Goal: Information Seeking & Learning: Learn about a topic

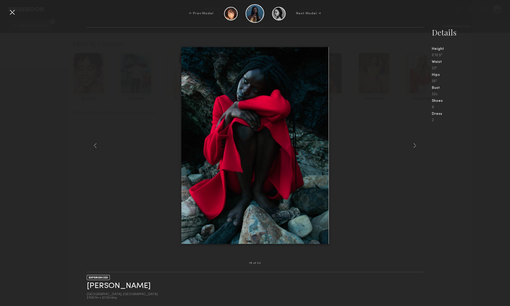
scroll to position [6489, 0]
click at [412, 144] on common-icon at bounding box center [415, 145] width 8 height 8
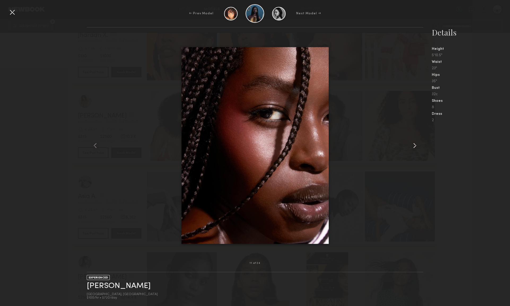
click at [412, 144] on common-icon at bounding box center [415, 145] width 8 height 8
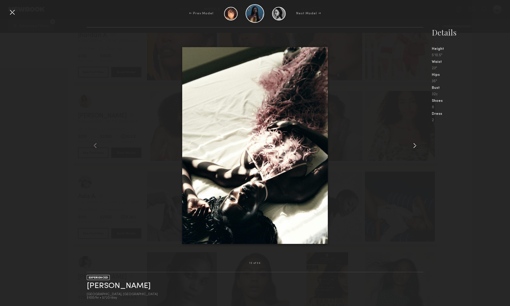
click at [411, 144] on common-icon at bounding box center [415, 145] width 8 height 8
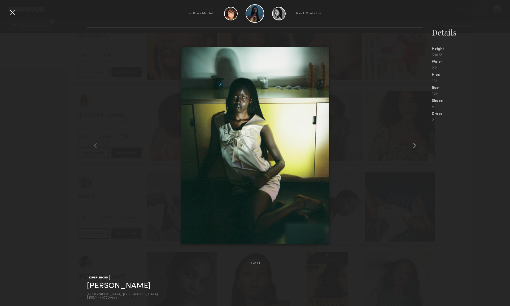
click at [411, 144] on common-icon at bounding box center [415, 145] width 8 height 8
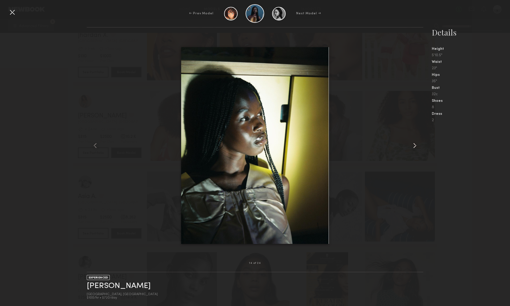
click at [411, 144] on common-icon at bounding box center [415, 145] width 8 height 8
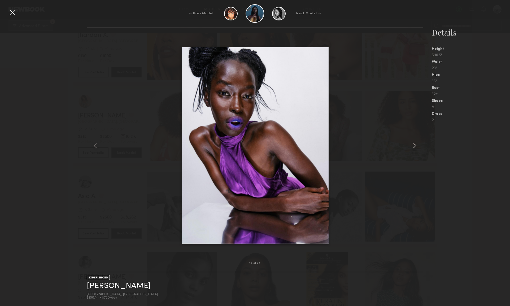
click at [411, 144] on common-icon at bounding box center [415, 145] width 8 height 8
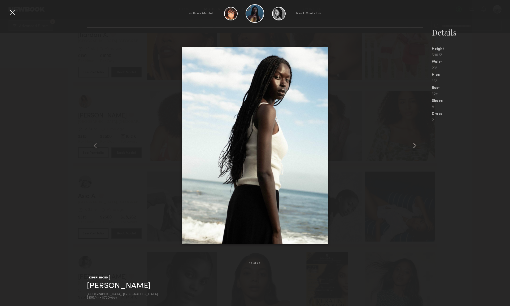
click at [411, 144] on common-icon at bounding box center [415, 145] width 8 height 8
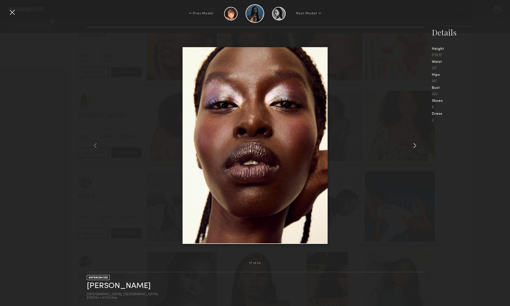
click at [411, 144] on common-icon at bounding box center [415, 145] width 8 height 8
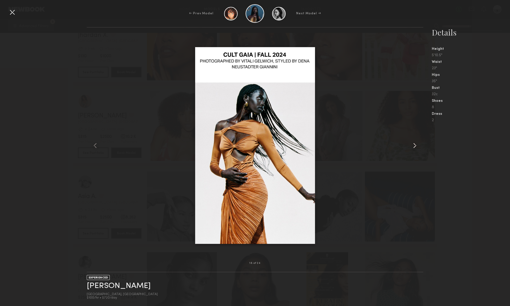
click at [411, 144] on common-icon at bounding box center [415, 145] width 8 height 8
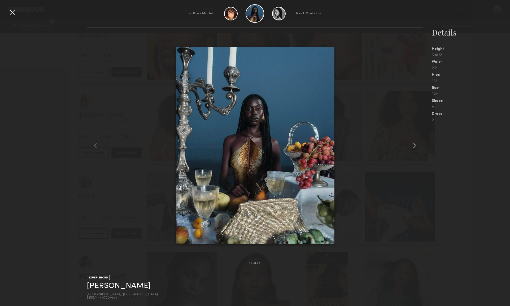
click at [411, 144] on common-icon at bounding box center [415, 145] width 8 height 8
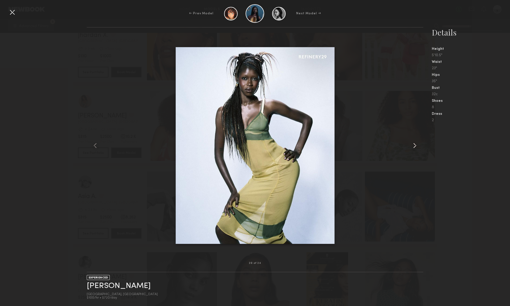
click at [411, 144] on common-icon at bounding box center [415, 145] width 8 height 8
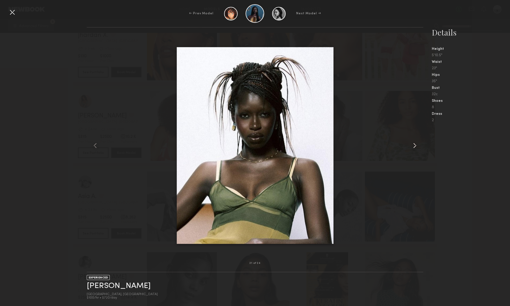
click at [411, 144] on common-icon at bounding box center [415, 145] width 8 height 8
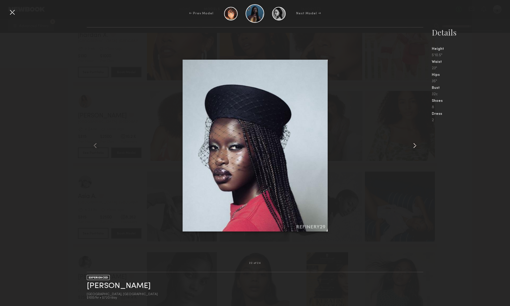
click at [411, 144] on common-icon at bounding box center [415, 145] width 8 height 8
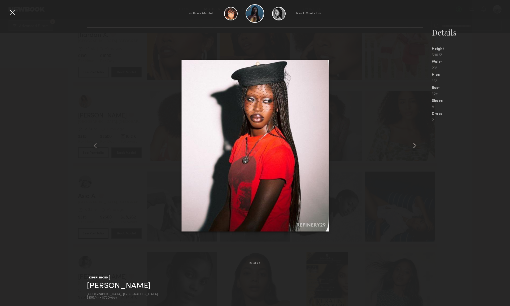
click at [411, 144] on common-icon at bounding box center [415, 145] width 8 height 8
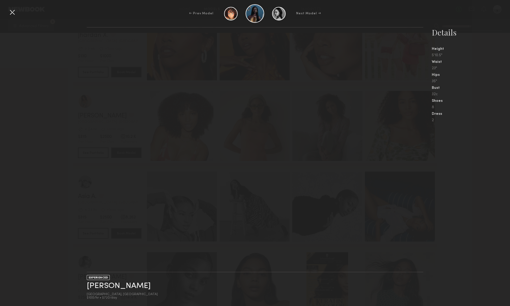
click at [411, 144] on nb-gallery-light at bounding box center [255, 149] width 337 height 245
click at [309, 130] on nb-gallery-light at bounding box center [255, 149] width 337 height 245
click at [453, 130] on nb-gallery-model-stats "Details Height 5'10.5" Waist 23" Hips 35" Bust 32c Shoes 8 Dress 2" at bounding box center [467, 166] width 87 height 279
click at [14, 11] on div at bounding box center [12, 12] width 8 height 8
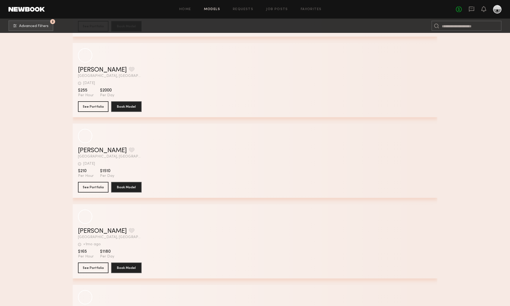
scroll to position [10730, 0]
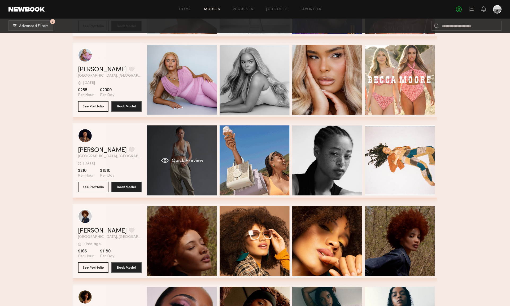
click at [187, 173] on div "Quick Preview" at bounding box center [182, 161] width 70 height 70
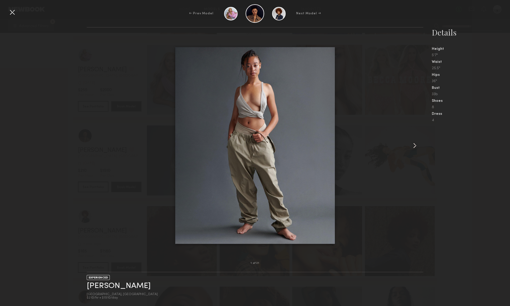
click at [415, 147] on common-icon at bounding box center [415, 145] width 8 height 8
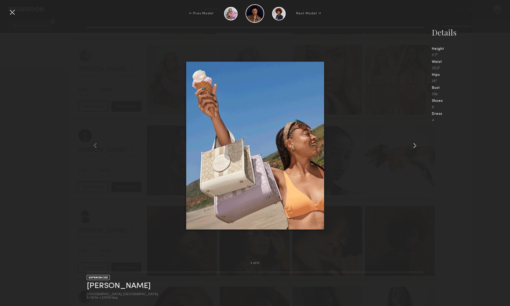
click at [415, 147] on common-icon at bounding box center [415, 145] width 8 height 8
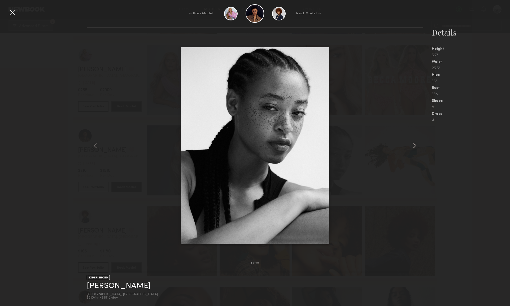
click at [415, 147] on common-icon at bounding box center [415, 145] width 8 height 8
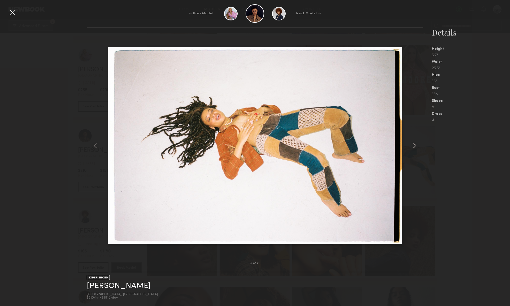
click at [415, 147] on common-icon at bounding box center [415, 145] width 8 height 8
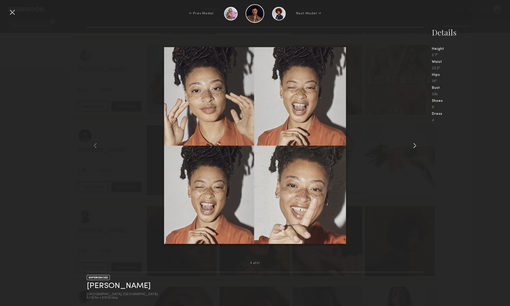
click at [415, 147] on common-icon at bounding box center [415, 145] width 8 height 8
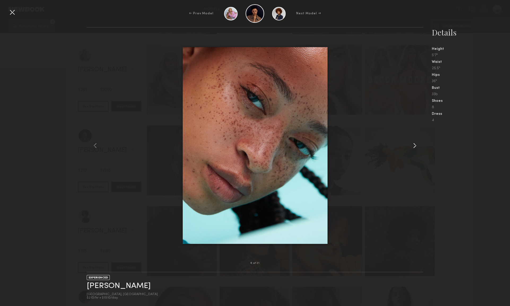
click at [415, 147] on common-icon at bounding box center [415, 145] width 8 height 8
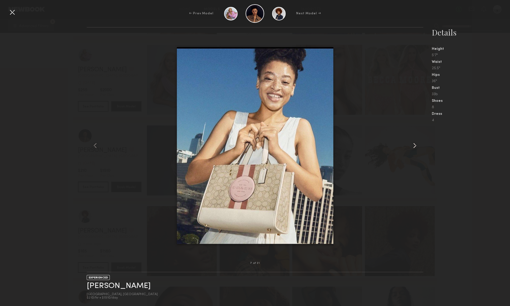
click at [415, 147] on common-icon at bounding box center [415, 145] width 8 height 8
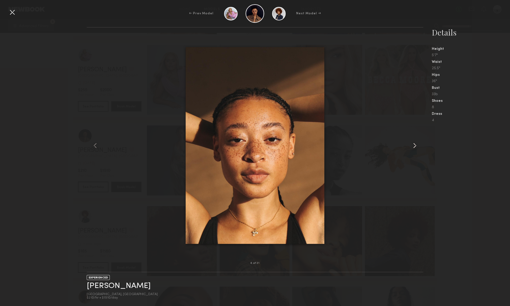
click at [415, 147] on common-icon at bounding box center [415, 145] width 8 height 8
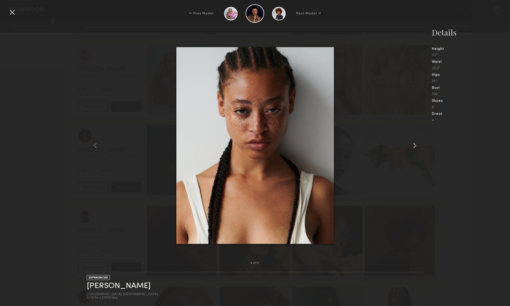
click at [415, 147] on common-icon at bounding box center [415, 145] width 8 height 8
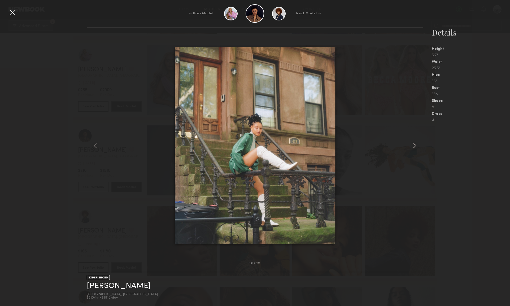
click at [415, 147] on common-icon at bounding box center [415, 145] width 8 height 8
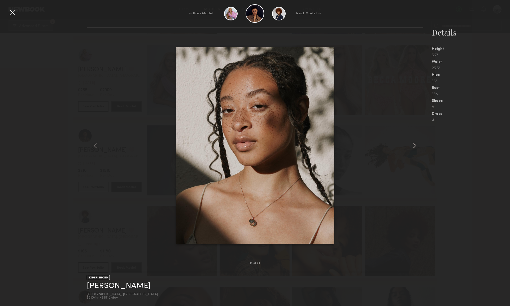
click at [415, 147] on common-icon at bounding box center [415, 145] width 8 height 8
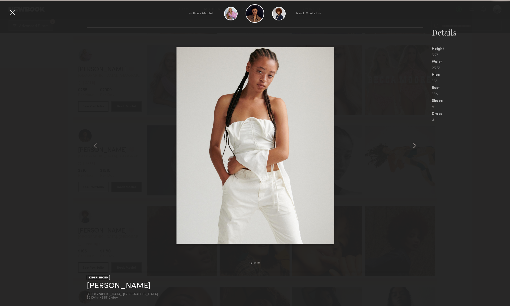
click at [415, 147] on common-icon at bounding box center [415, 145] width 8 height 8
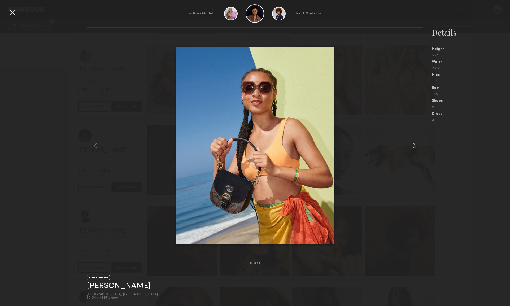
click at [415, 147] on common-icon at bounding box center [415, 145] width 8 height 8
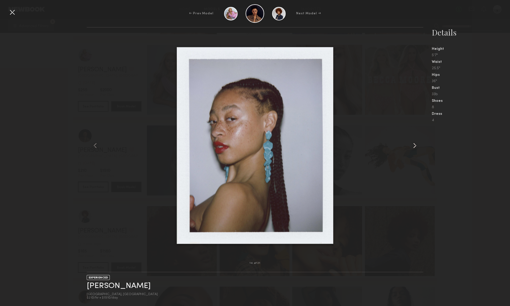
click at [415, 147] on common-icon at bounding box center [415, 145] width 8 height 8
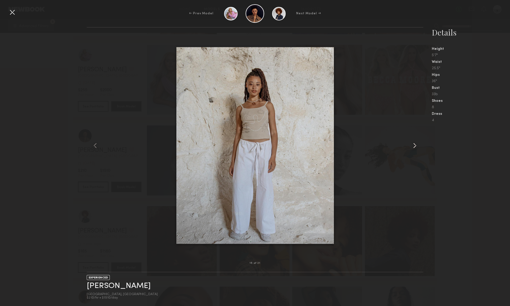
click at [415, 147] on common-icon at bounding box center [415, 145] width 8 height 8
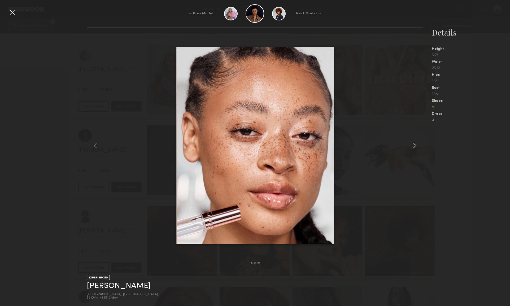
click at [416, 148] on common-icon at bounding box center [415, 145] width 8 height 8
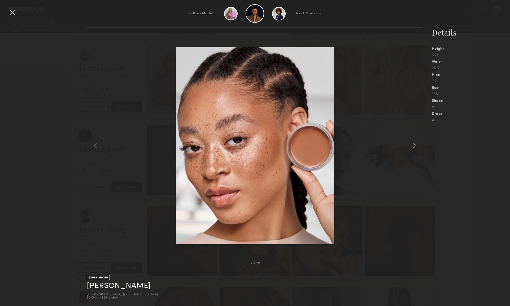
click at [416, 148] on common-icon at bounding box center [415, 145] width 8 height 8
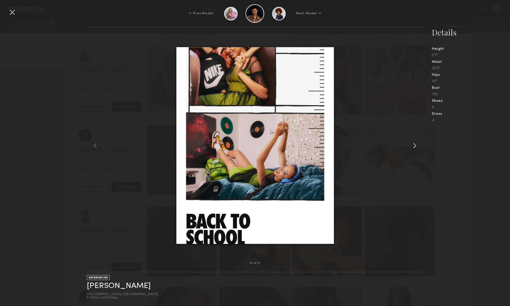
click at [416, 148] on common-icon at bounding box center [415, 145] width 8 height 8
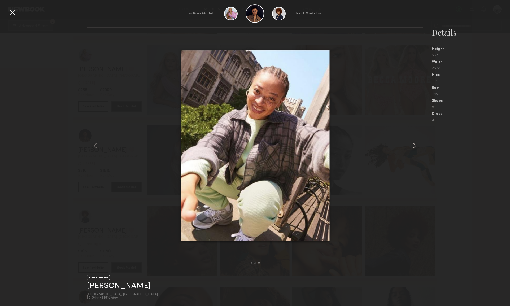
click at [416, 148] on common-icon at bounding box center [415, 145] width 8 height 8
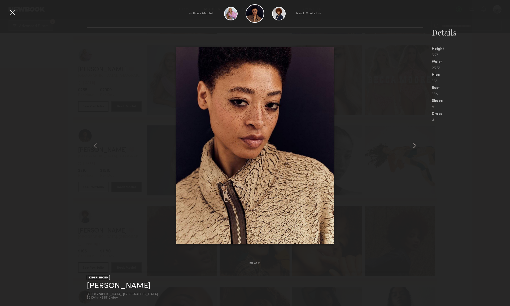
click at [417, 145] on common-icon at bounding box center [415, 145] width 8 height 8
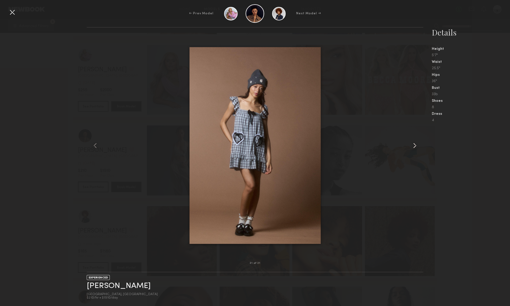
click at [417, 145] on common-icon at bounding box center [415, 145] width 8 height 8
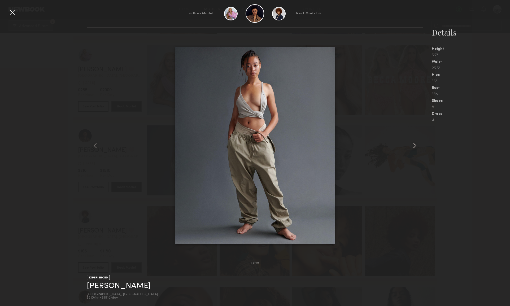
click at [417, 145] on common-icon at bounding box center [415, 145] width 8 height 8
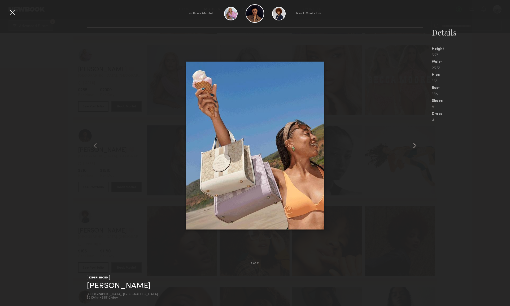
click at [417, 145] on common-icon at bounding box center [415, 145] width 8 height 8
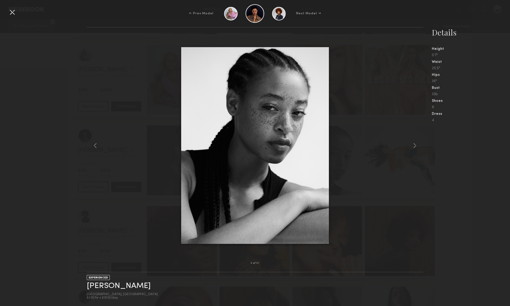
click at [10, 13] on div at bounding box center [12, 12] width 8 height 8
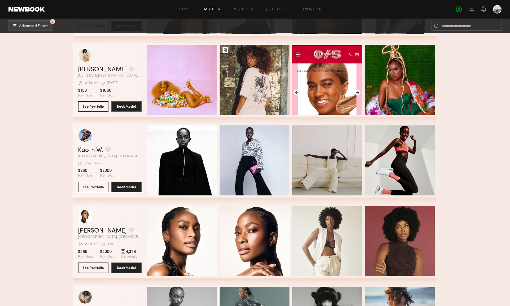
scroll to position [11139, 0]
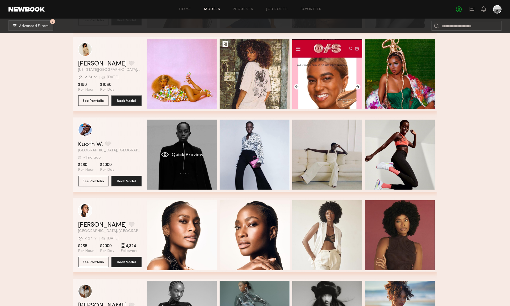
click at [193, 141] on div "Quick Preview" at bounding box center [182, 155] width 70 height 70
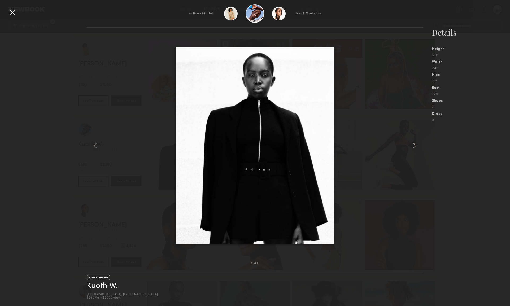
click at [416, 145] on common-icon at bounding box center [415, 145] width 8 height 8
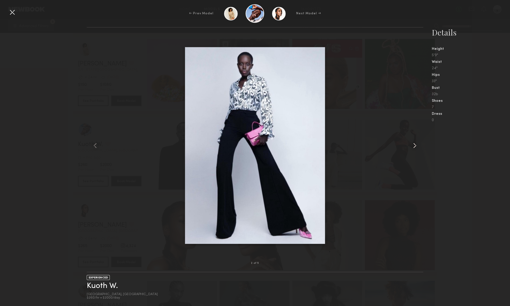
click at [416, 145] on common-icon at bounding box center [415, 145] width 8 height 8
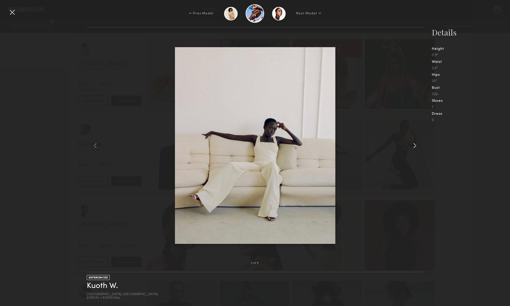
click at [416, 145] on common-icon at bounding box center [415, 145] width 8 height 8
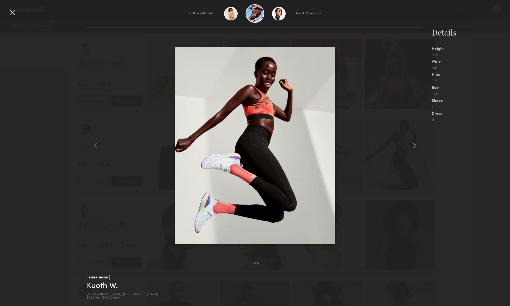
click at [416, 145] on common-icon at bounding box center [415, 145] width 8 height 8
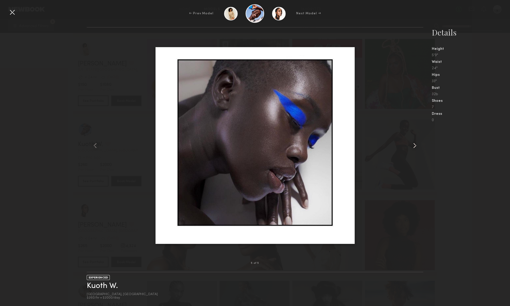
click at [416, 145] on common-icon at bounding box center [415, 145] width 8 height 8
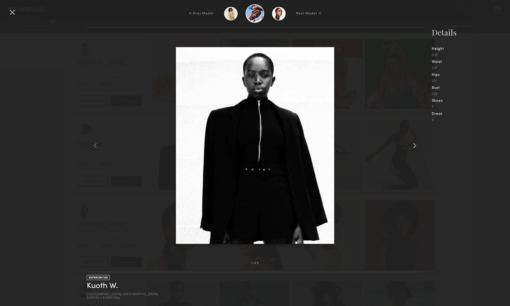
click at [416, 145] on common-icon at bounding box center [415, 145] width 8 height 8
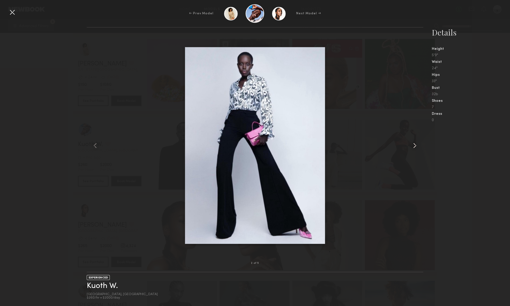
click at [416, 145] on common-icon at bounding box center [415, 145] width 8 height 8
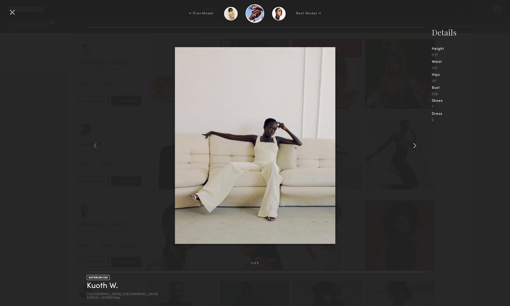
click at [416, 145] on common-icon at bounding box center [415, 145] width 8 height 8
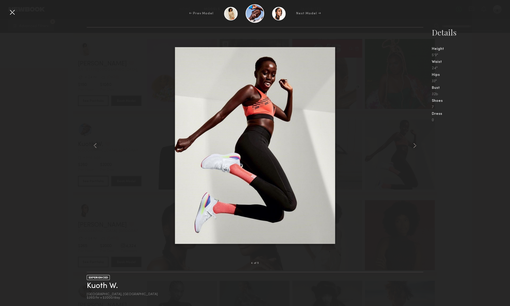
click at [461, 172] on nb-gallery-model-stats "Details Height 5'9" Waist 24" Hips 33" Bust 32b Shoes 7 Dress 0" at bounding box center [467, 166] width 87 height 279
click at [11, 11] on div at bounding box center [12, 12] width 8 height 8
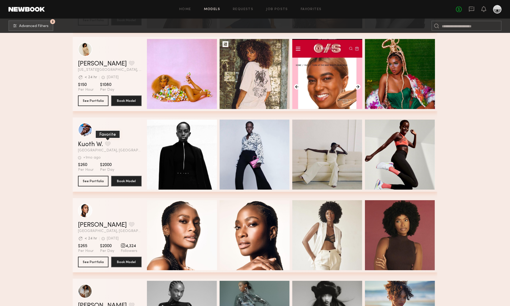
click at [109, 141] on button "grid" at bounding box center [108, 143] width 6 height 5
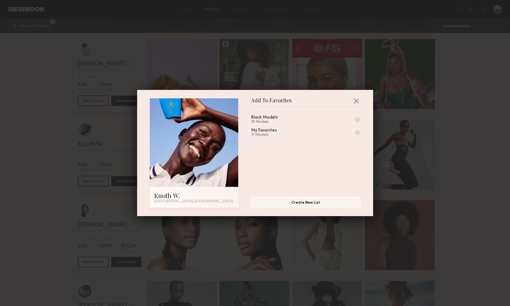
click at [358, 119] on button "button" at bounding box center [358, 120] width 6 height 5
click at [356, 100] on button "button" at bounding box center [356, 101] width 8 height 8
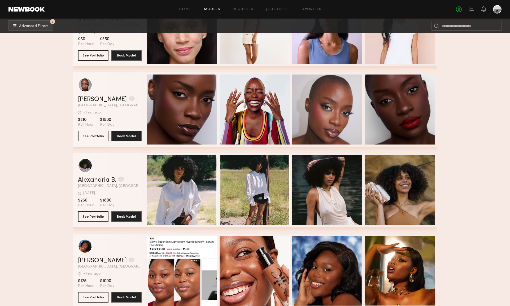
scroll to position [24108, 0]
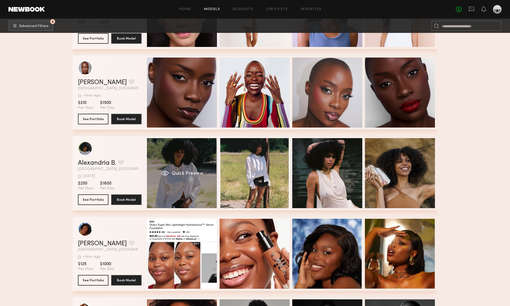
drag, startPoint x: 184, startPoint y: 166, endPoint x: 186, endPoint y: 168, distance: 2.8
click at [184, 166] on div "Quick Preview" at bounding box center [182, 173] width 70 height 70
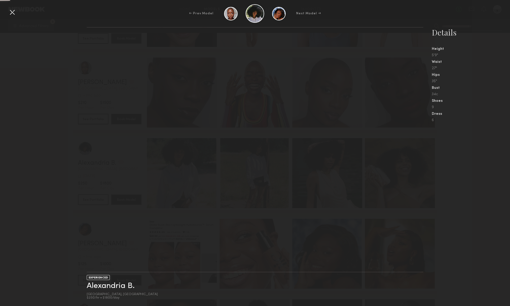
scroll to position [24109, 0]
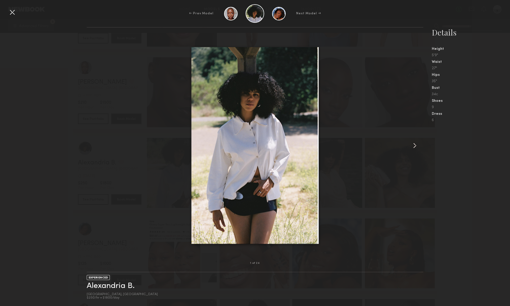
click at [411, 144] on common-icon at bounding box center [415, 145] width 8 height 8
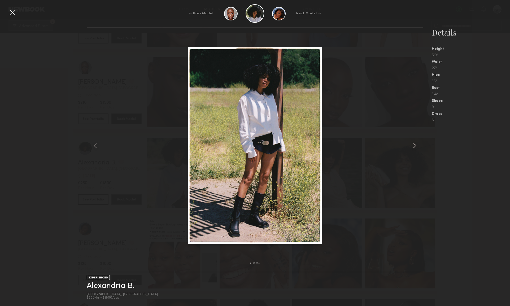
click at [411, 145] on div at bounding box center [417, 145] width 14 height 219
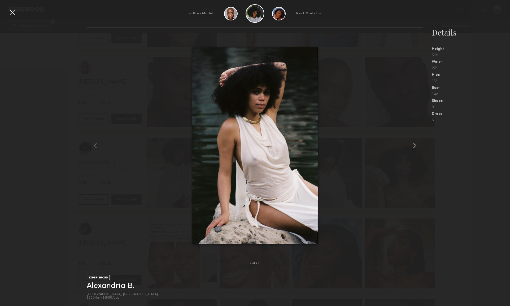
click at [411, 145] on div at bounding box center [417, 145] width 14 height 219
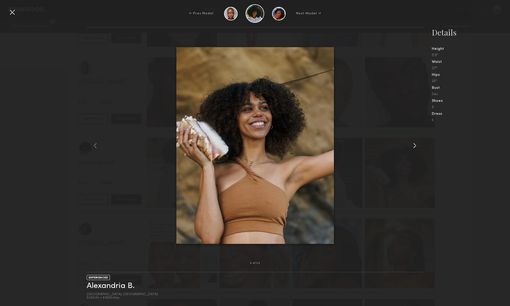
click at [411, 145] on div at bounding box center [417, 145] width 14 height 219
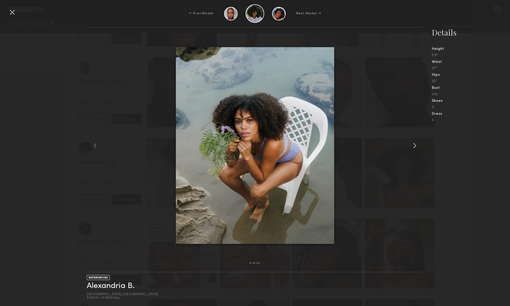
click at [411, 145] on div at bounding box center [417, 145] width 14 height 219
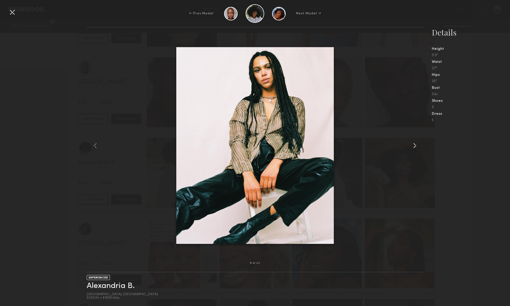
click at [411, 145] on div at bounding box center [417, 145] width 14 height 219
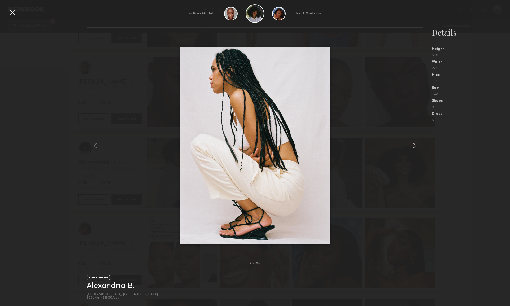
click at [411, 145] on div at bounding box center [417, 145] width 14 height 219
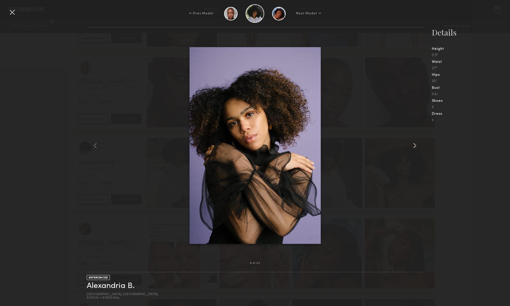
click at [411, 145] on div at bounding box center [417, 145] width 14 height 219
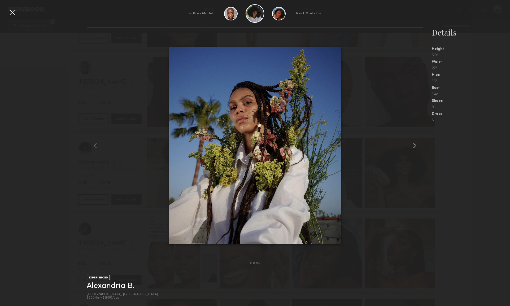
click at [411, 145] on div at bounding box center [417, 145] width 14 height 219
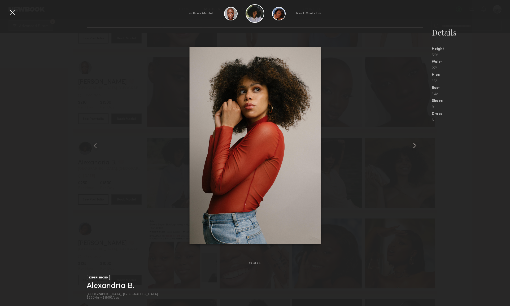
click at [411, 145] on div at bounding box center [417, 145] width 14 height 219
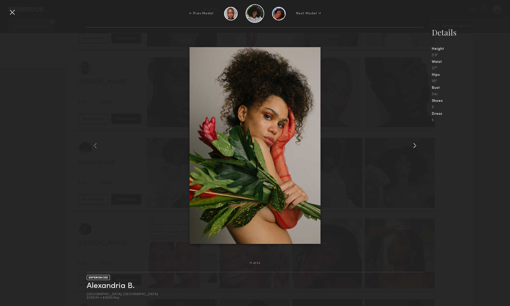
click at [414, 144] on common-icon at bounding box center [415, 145] width 8 height 8
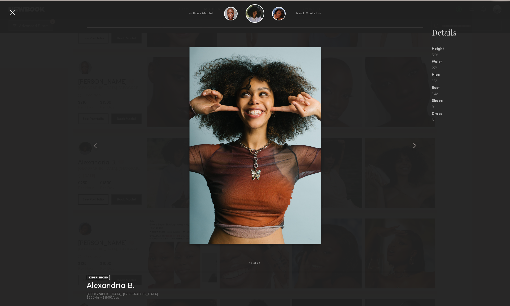
click at [414, 145] on common-icon at bounding box center [415, 145] width 8 height 8
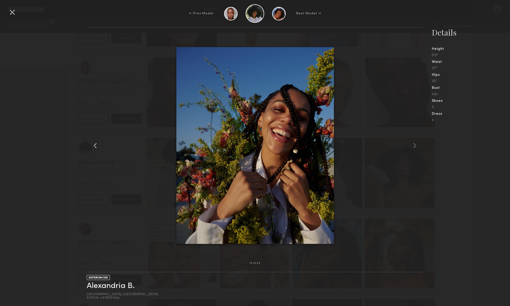
click at [96, 145] on common-icon at bounding box center [95, 145] width 8 height 8
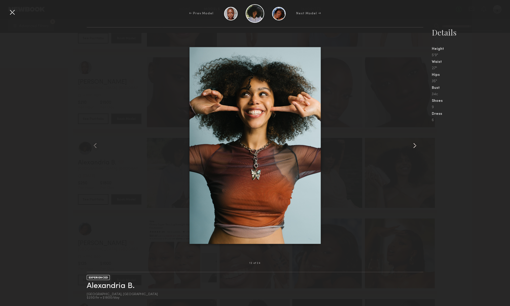
click at [416, 145] on common-icon at bounding box center [415, 145] width 8 height 8
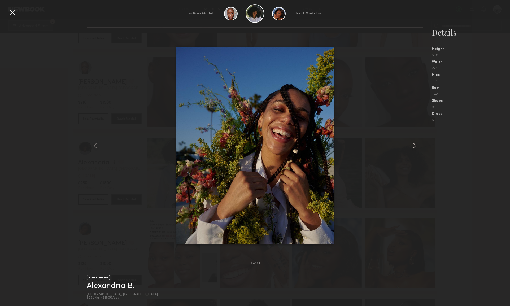
click at [416, 145] on common-icon at bounding box center [415, 145] width 8 height 8
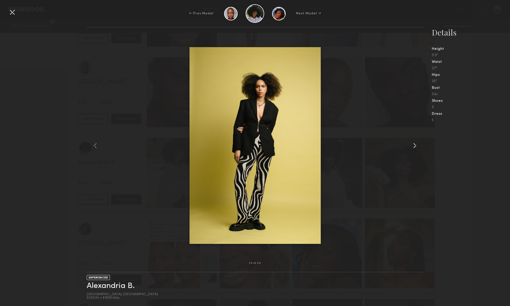
click at [416, 145] on common-icon at bounding box center [415, 145] width 8 height 8
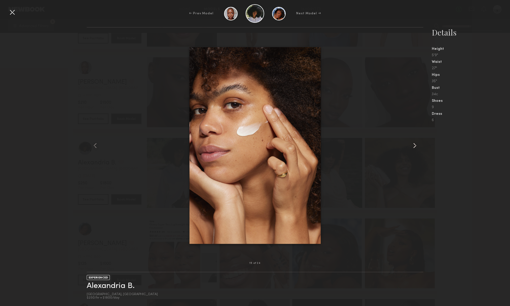
click at [416, 145] on common-icon at bounding box center [415, 145] width 8 height 8
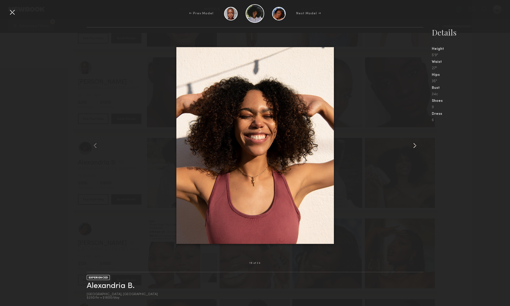
click at [416, 145] on common-icon at bounding box center [415, 145] width 8 height 8
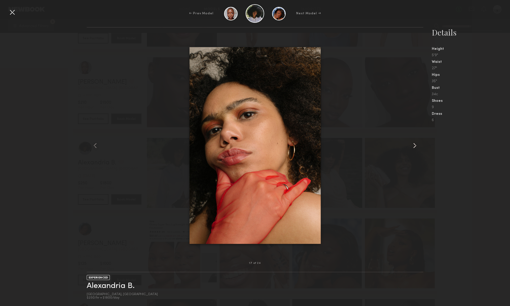
click at [416, 145] on common-icon at bounding box center [415, 145] width 8 height 8
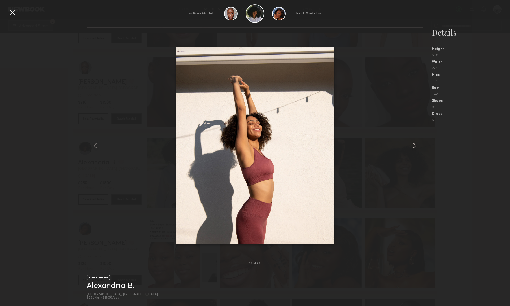
click at [416, 145] on common-icon at bounding box center [415, 145] width 8 height 8
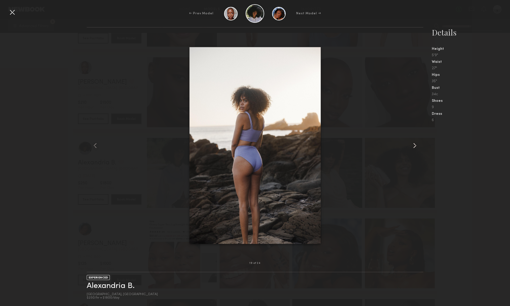
click at [416, 145] on common-icon at bounding box center [415, 145] width 8 height 8
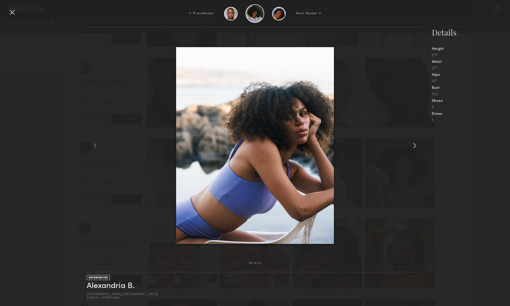
click at [416, 145] on common-icon at bounding box center [415, 145] width 8 height 8
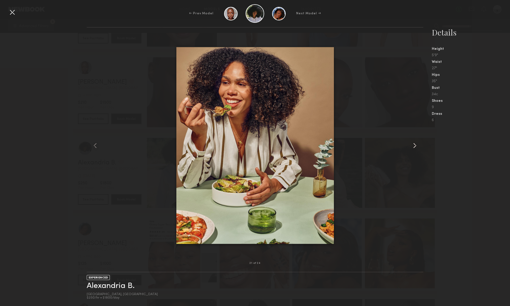
click at [416, 145] on common-icon at bounding box center [415, 145] width 8 height 8
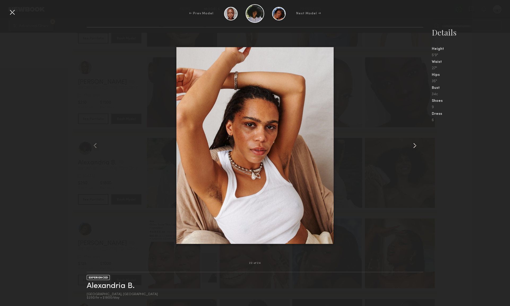
click at [416, 145] on common-icon at bounding box center [415, 145] width 8 height 8
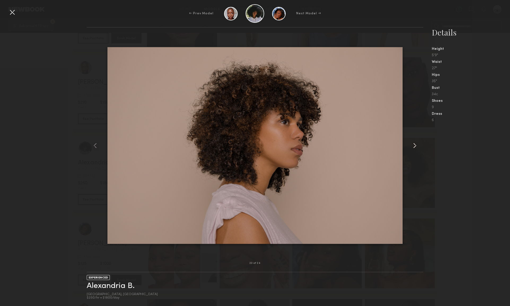
click at [416, 145] on common-icon at bounding box center [415, 145] width 8 height 8
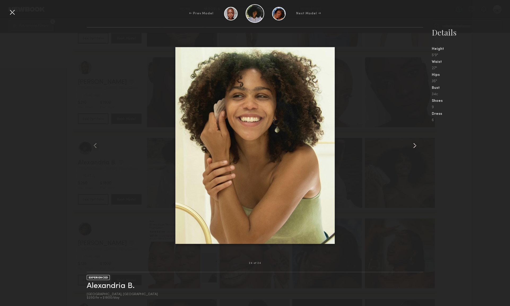
click at [416, 145] on common-icon at bounding box center [415, 145] width 8 height 8
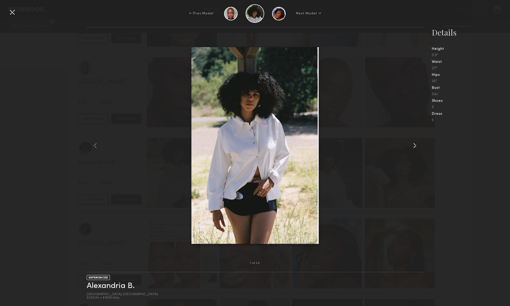
click at [416, 145] on common-icon at bounding box center [415, 145] width 8 height 8
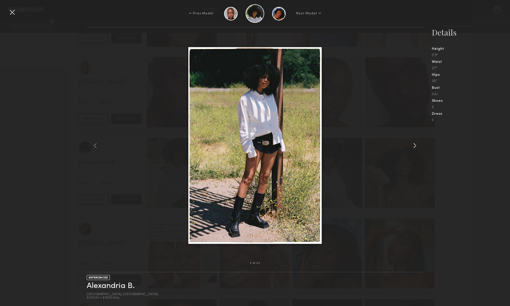
click at [416, 145] on common-icon at bounding box center [415, 145] width 8 height 8
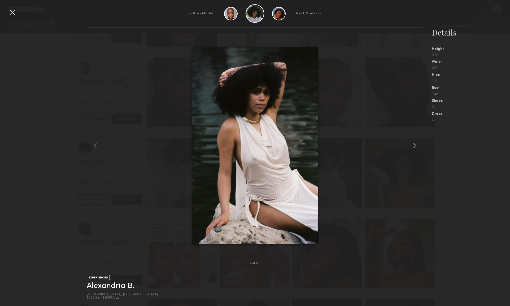
click at [416, 145] on common-icon at bounding box center [415, 145] width 8 height 8
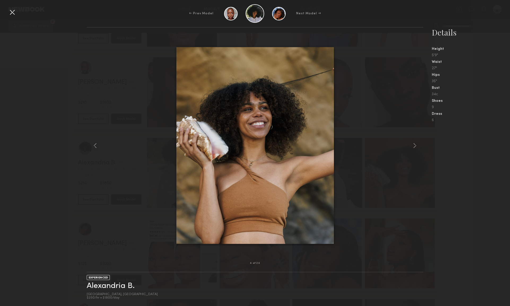
click at [13, 11] on div at bounding box center [12, 12] width 8 height 8
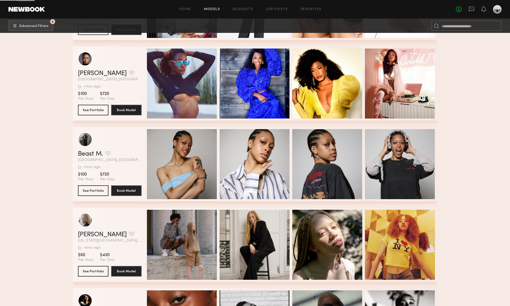
scroll to position [36443, 0]
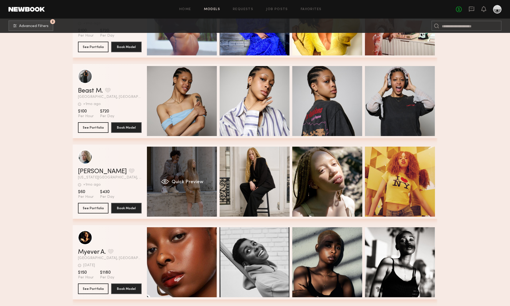
click at [206, 172] on div "Quick Preview" at bounding box center [182, 182] width 70 height 70
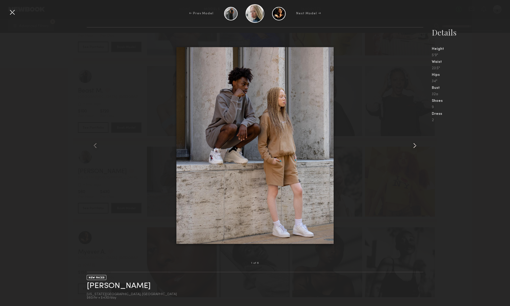
click at [414, 145] on common-icon at bounding box center [415, 145] width 8 height 8
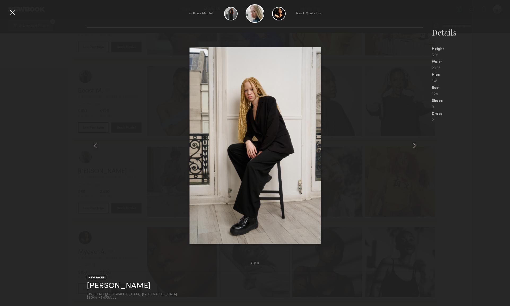
click at [414, 146] on common-icon at bounding box center [415, 145] width 8 height 8
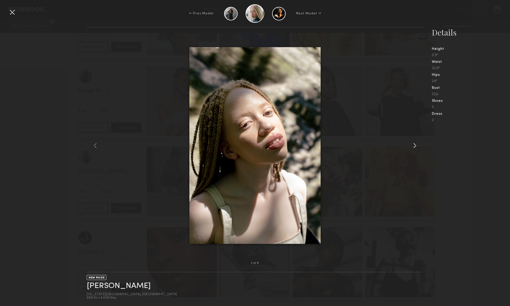
click at [414, 146] on common-icon at bounding box center [415, 145] width 8 height 8
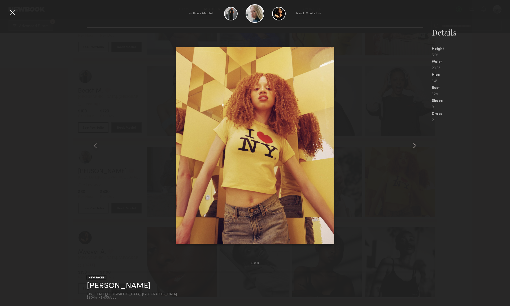
click at [414, 146] on common-icon at bounding box center [415, 145] width 8 height 8
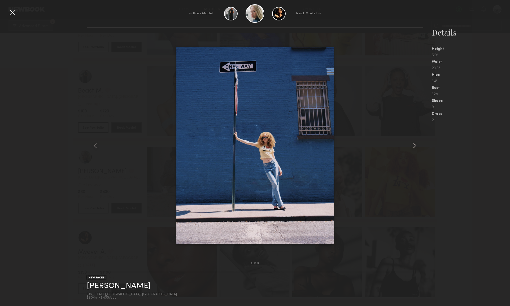
click at [414, 146] on common-icon at bounding box center [415, 145] width 8 height 8
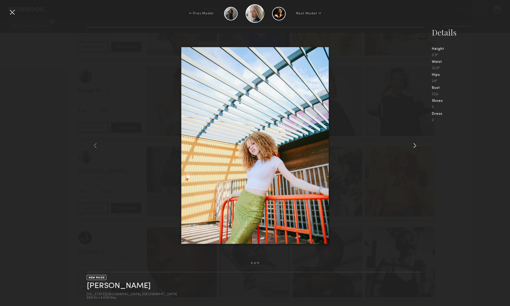
click at [414, 146] on common-icon at bounding box center [415, 145] width 8 height 8
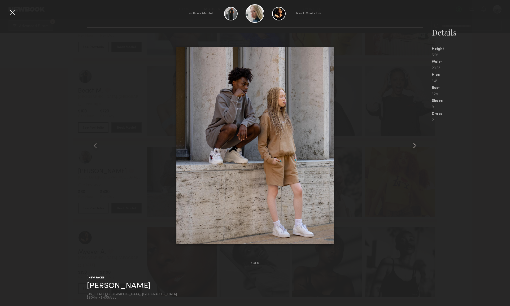
click at [414, 146] on common-icon at bounding box center [415, 145] width 8 height 8
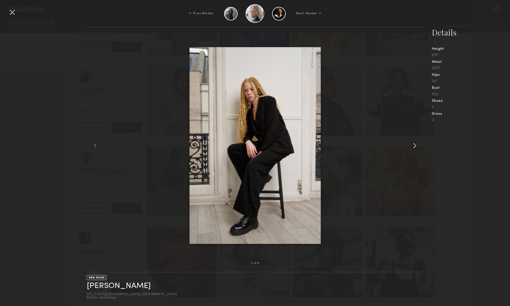
click at [414, 146] on common-icon at bounding box center [415, 145] width 8 height 8
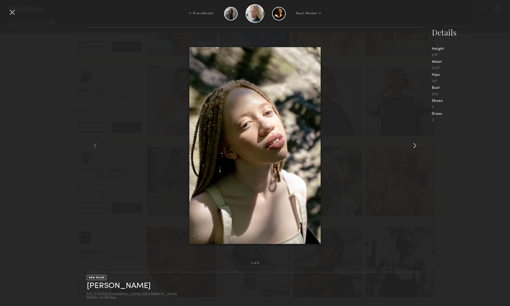
click at [414, 146] on common-icon at bounding box center [415, 145] width 8 height 8
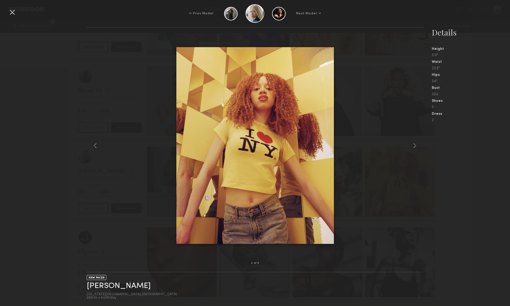
scroll to position [36446, 0]
click at [14, 14] on div at bounding box center [12, 12] width 8 height 8
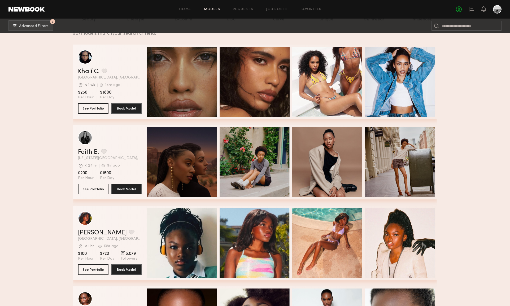
scroll to position [185, 0]
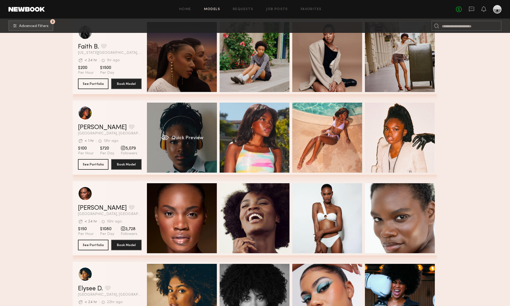
click at [187, 119] on div "Quick Preview" at bounding box center [182, 138] width 70 height 70
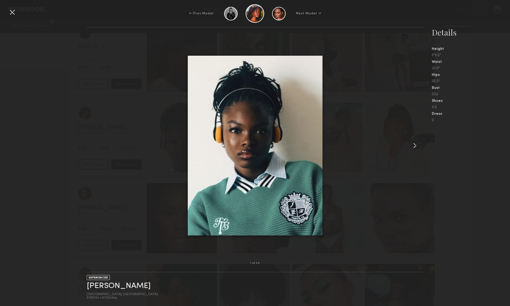
click at [416, 143] on common-icon at bounding box center [415, 145] width 8 height 8
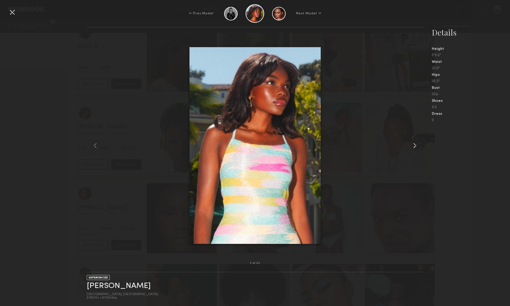
click at [416, 143] on common-icon at bounding box center [415, 145] width 8 height 8
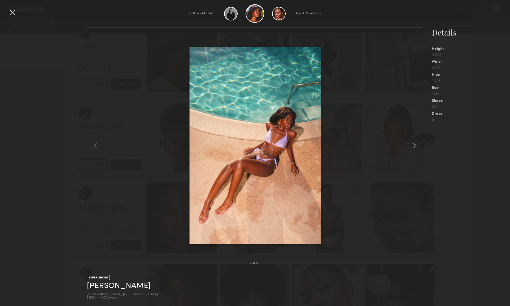
click at [415, 143] on common-icon at bounding box center [415, 145] width 8 height 8
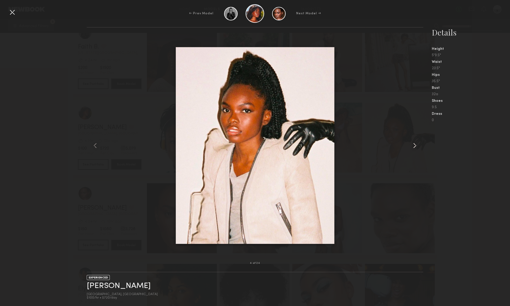
click at [416, 143] on common-icon at bounding box center [415, 145] width 8 height 8
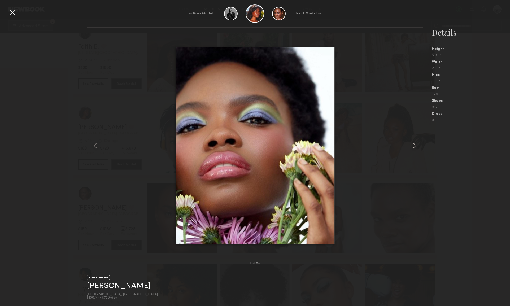
click at [416, 143] on common-icon at bounding box center [415, 145] width 8 height 8
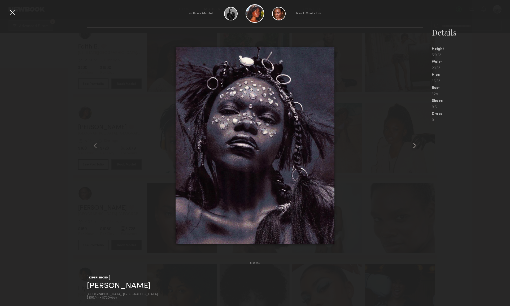
click at [416, 143] on common-icon at bounding box center [415, 145] width 8 height 8
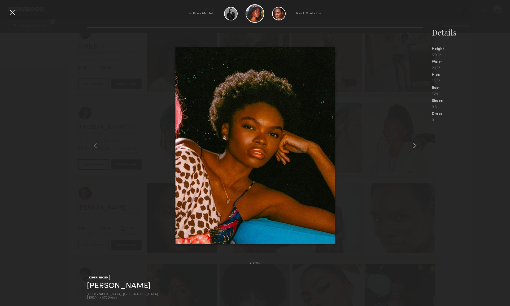
click at [416, 143] on common-icon at bounding box center [415, 145] width 8 height 8
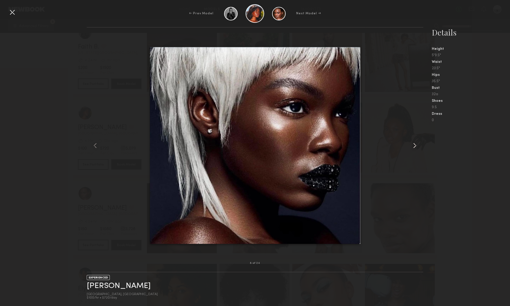
click at [416, 143] on common-icon at bounding box center [415, 145] width 8 height 8
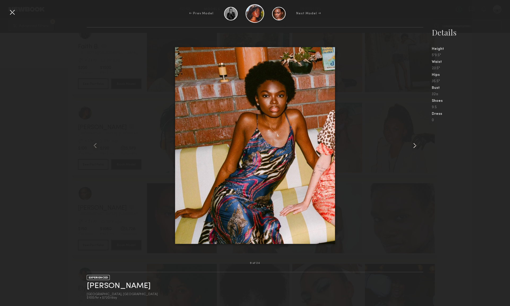
click at [416, 143] on common-icon at bounding box center [415, 145] width 8 height 8
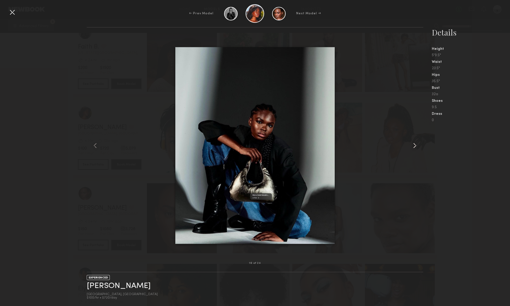
click at [416, 143] on common-icon at bounding box center [415, 145] width 8 height 8
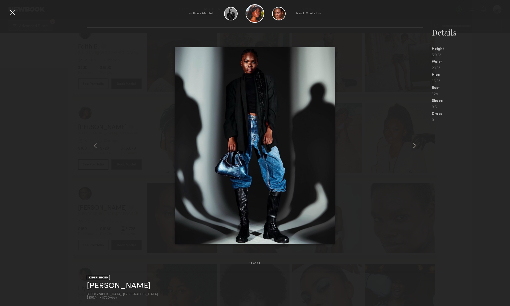
click at [415, 143] on common-icon at bounding box center [415, 145] width 8 height 8
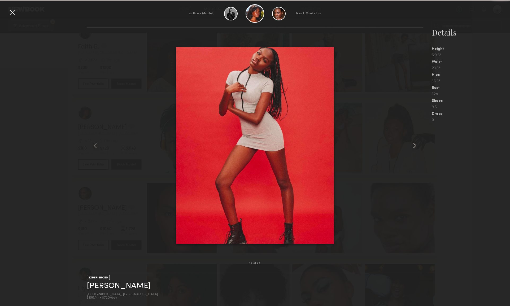
click at [415, 143] on common-icon at bounding box center [415, 145] width 8 height 8
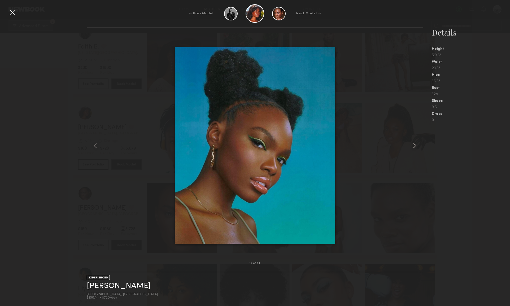
click at [415, 143] on common-icon at bounding box center [415, 145] width 8 height 8
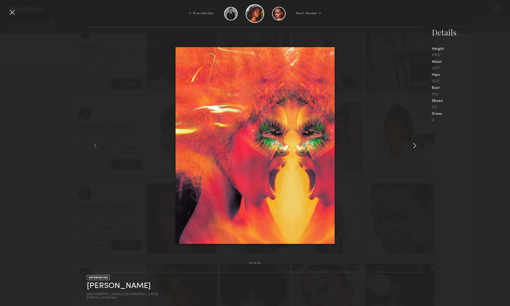
click at [415, 143] on common-icon at bounding box center [415, 145] width 8 height 8
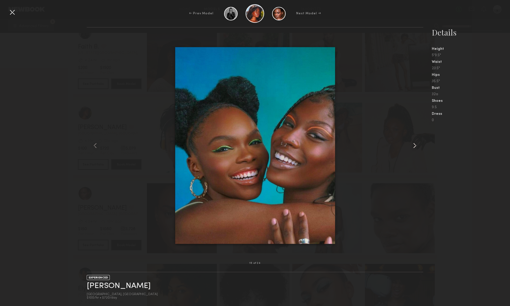
click at [415, 143] on common-icon at bounding box center [415, 145] width 8 height 8
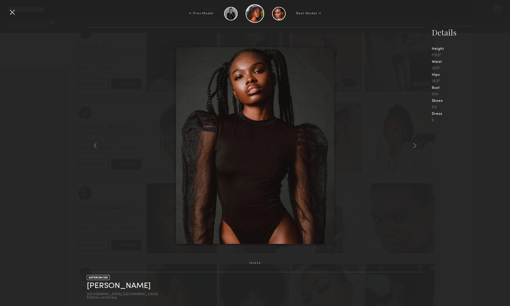
click at [10, 12] on div at bounding box center [12, 12] width 8 height 8
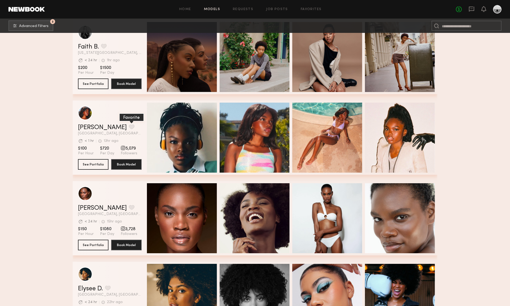
click at [129, 126] on button "grid" at bounding box center [132, 126] width 6 height 5
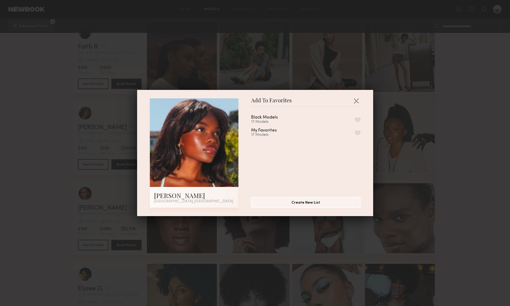
click at [357, 120] on button "button" at bounding box center [358, 120] width 6 height 5
click at [356, 101] on button "button" at bounding box center [356, 101] width 8 height 8
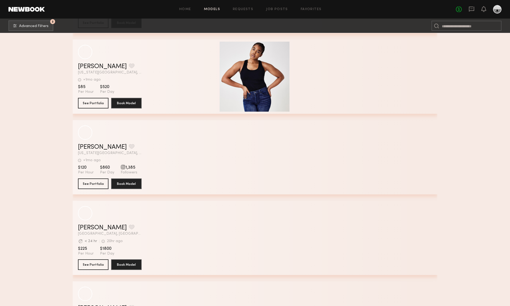
scroll to position [5281, 0]
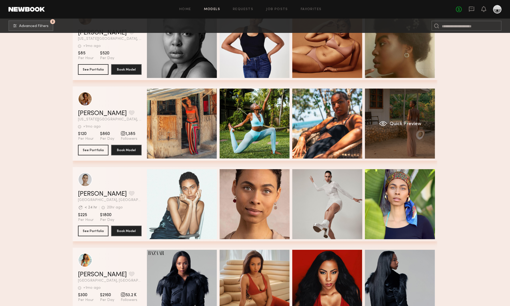
click at [407, 117] on div "Quick Preview" at bounding box center [400, 124] width 70 height 70
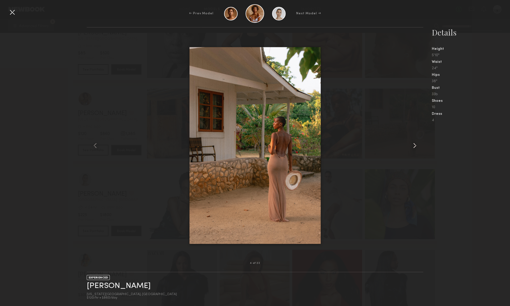
click at [416, 146] on common-icon at bounding box center [415, 145] width 8 height 8
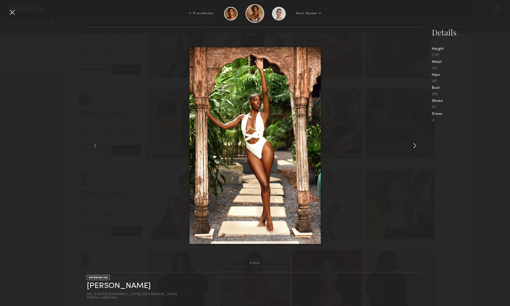
click at [416, 146] on common-icon at bounding box center [415, 145] width 8 height 8
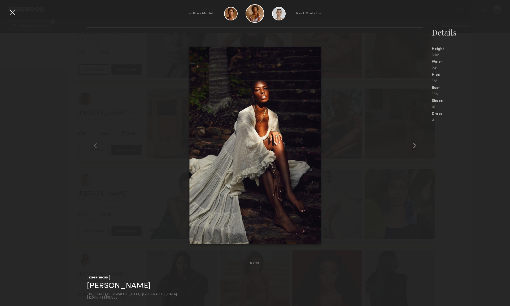
click at [416, 146] on common-icon at bounding box center [415, 145] width 8 height 8
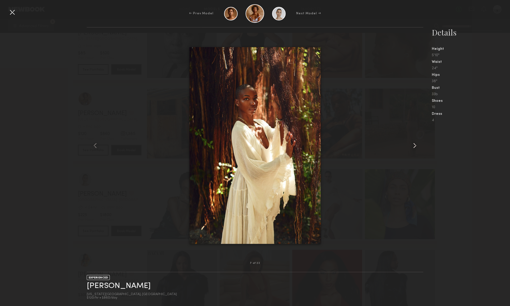
click at [416, 146] on common-icon at bounding box center [415, 145] width 8 height 8
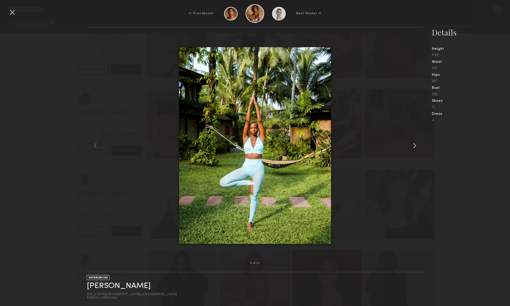
click at [416, 146] on common-icon at bounding box center [415, 145] width 8 height 8
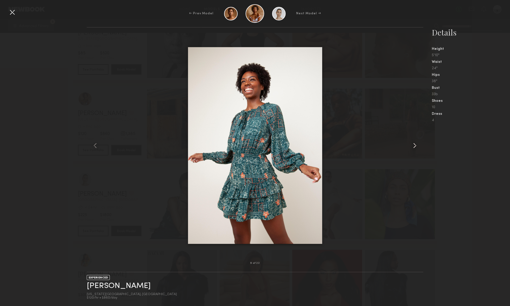
click at [416, 146] on common-icon at bounding box center [415, 145] width 8 height 8
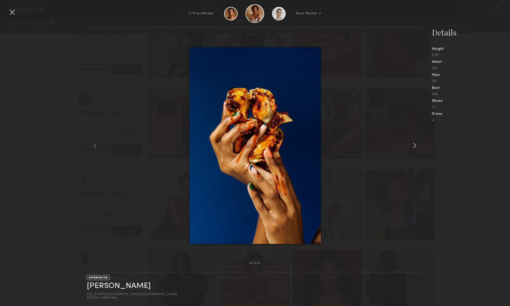
click at [416, 146] on common-icon at bounding box center [415, 145] width 8 height 8
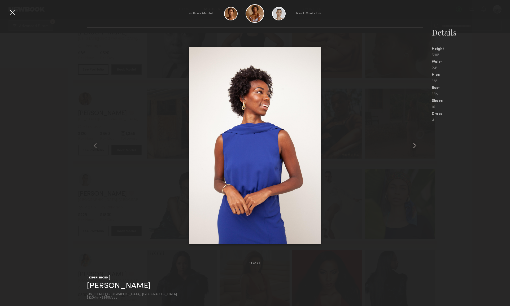
click at [416, 146] on common-icon at bounding box center [415, 145] width 8 height 8
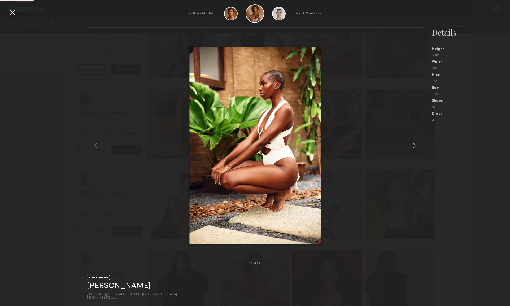
click at [416, 146] on common-icon at bounding box center [415, 145] width 8 height 8
